Goal: Find specific page/section: Find specific page/section

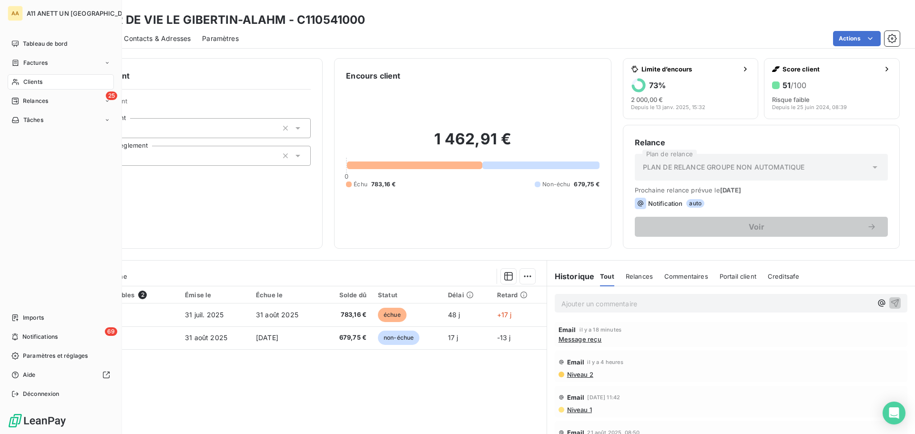
drag, startPoint x: 27, startPoint y: 82, endPoint x: 66, endPoint y: 78, distance: 39.9
click at [26, 82] on span "Clients" at bounding box center [32, 82] width 19 height 9
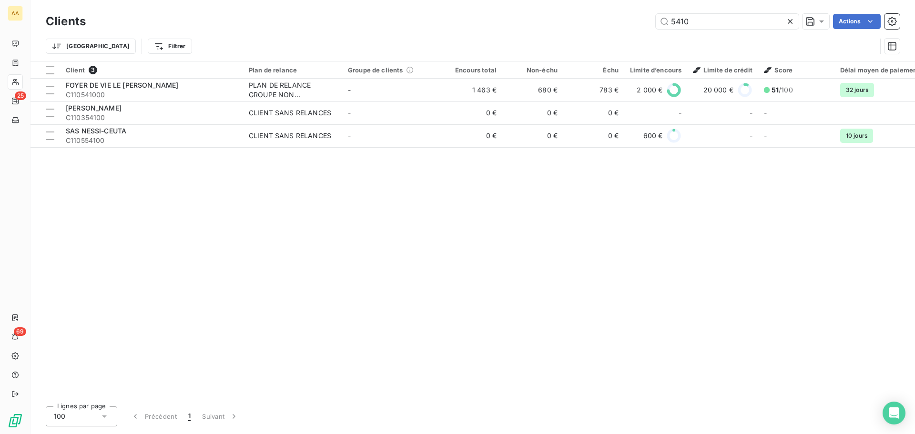
drag, startPoint x: 700, startPoint y: 23, endPoint x: 623, endPoint y: 20, distance: 76.8
click at [623, 20] on div "5410 Actions" at bounding box center [498, 21] width 803 height 15
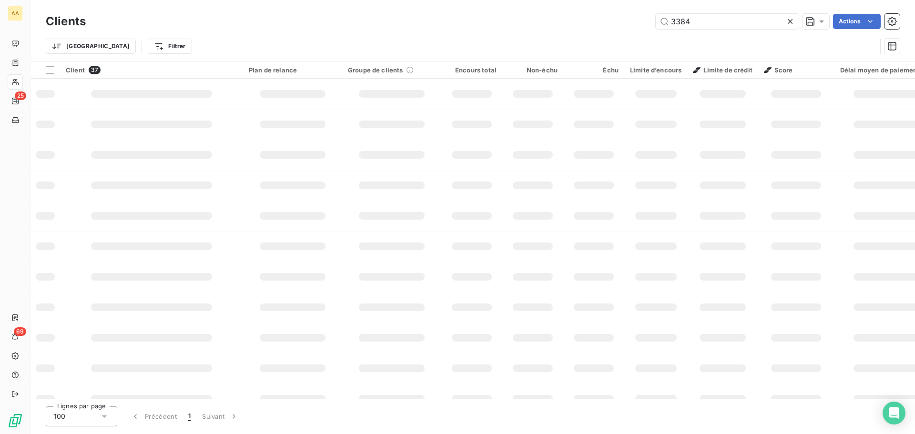
type input "3384"
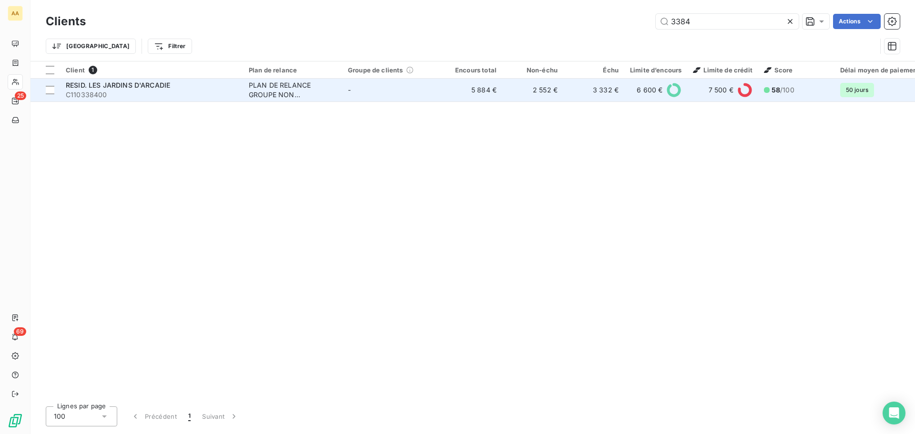
click at [116, 83] on span "RESID. LES JARDINS D'ARCADIE" at bounding box center [118, 85] width 104 height 8
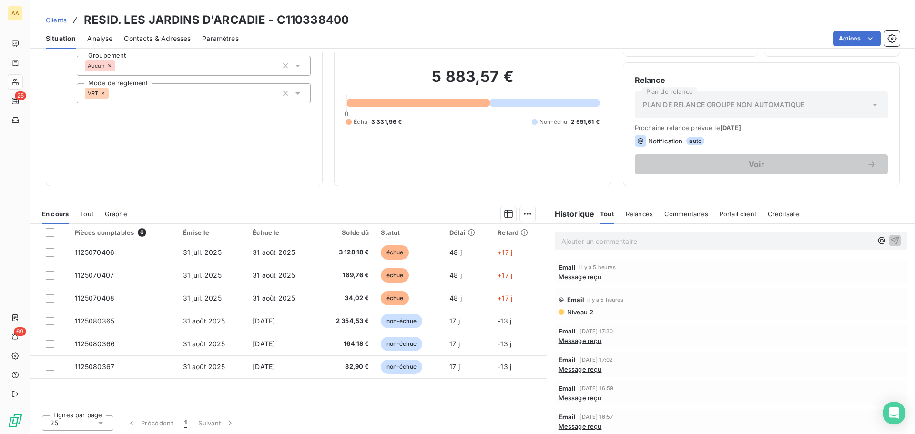
scroll to position [64, 0]
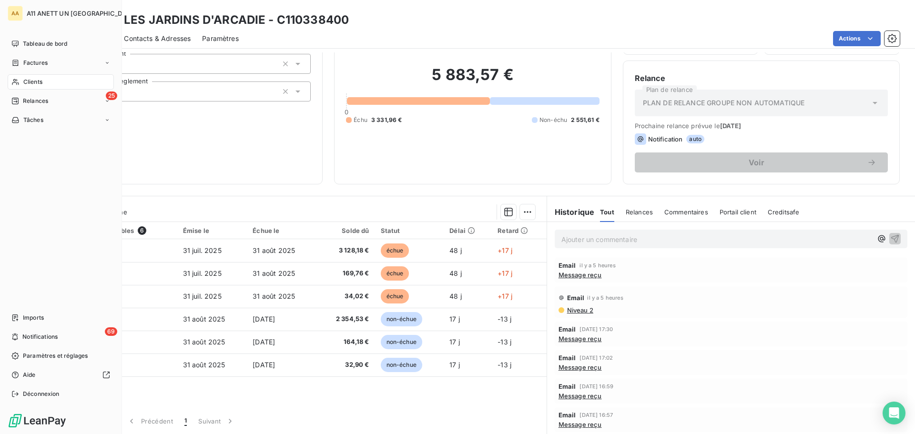
click at [34, 82] on span "Clients" at bounding box center [32, 82] width 19 height 9
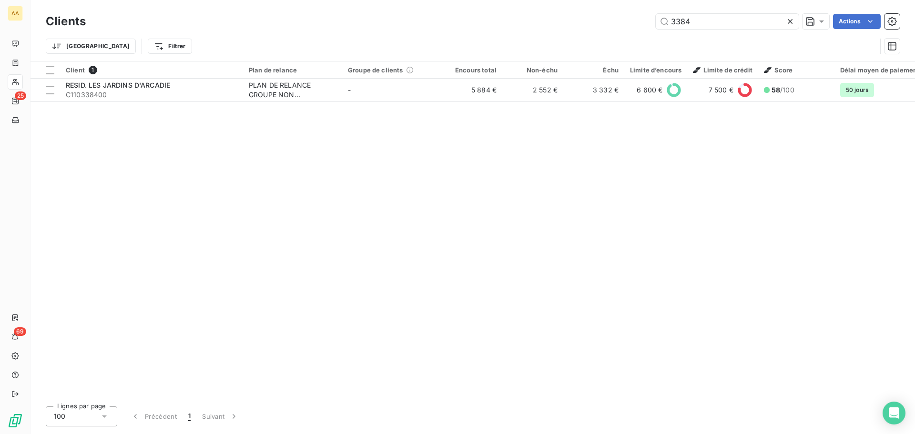
drag, startPoint x: 698, startPoint y: 25, endPoint x: 570, endPoint y: 35, distance: 128.2
click at [571, 35] on div "Clients 3384 Actions Trier Filtrer" at bounding box center [473, 36] width 854 height 50
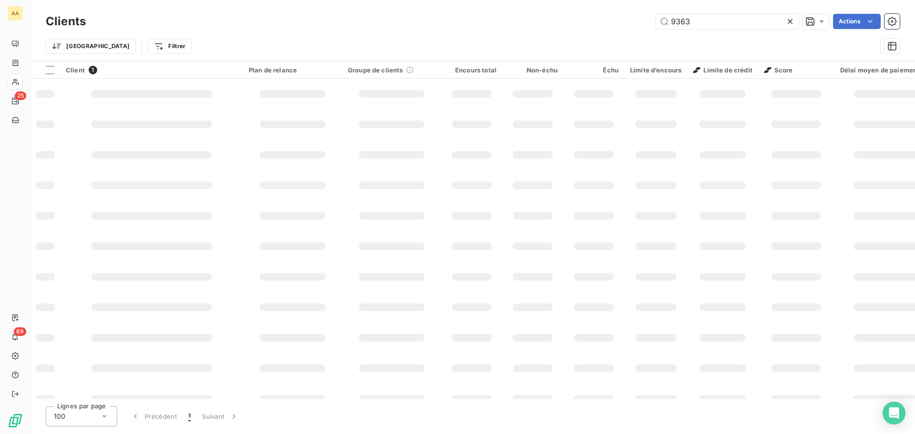
type input "9363"
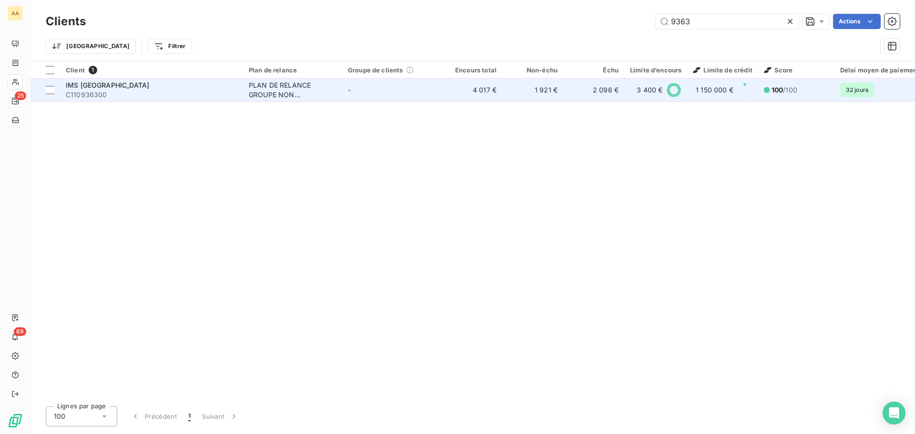
click at [97, 96] on span "C110936300" at bounding box center [152, 95] width 172 height 10
